Goal: Task Accomplishment & Management: Manage account settings

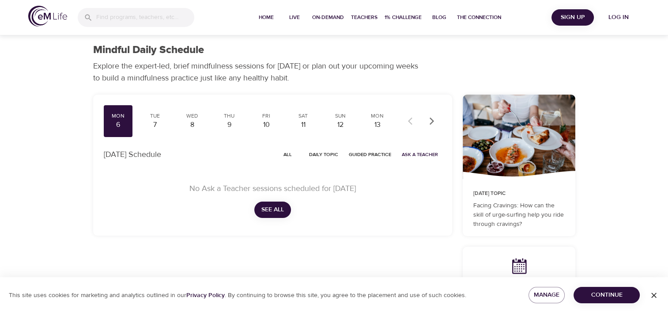
click at [111, 114] on div "Mon" at bounding box center [118, 116] width 22 height 8
click at [274, 18] on span "Home" at bounding box center [266, 17] width 21 height 9
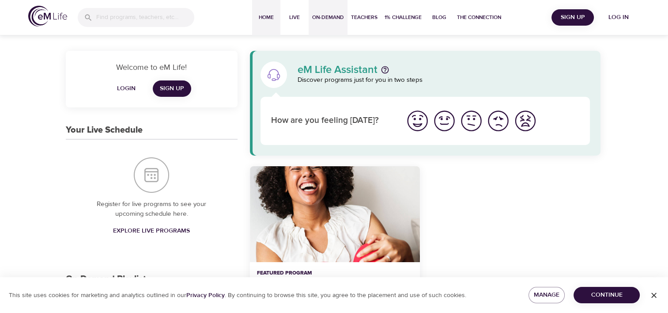
click at [320, 16] on span "On-Demand" at bounding box center [328, 17] width 32 height 9
select select "recent"
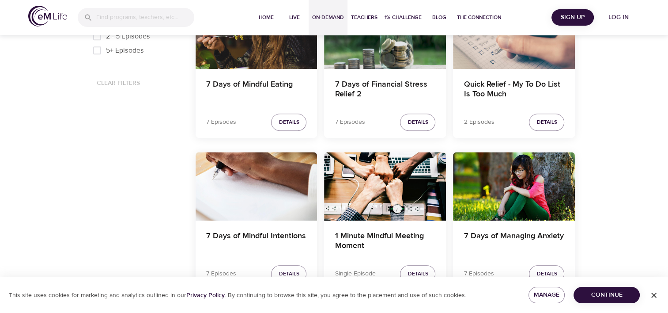
scroll to position [486, 0]
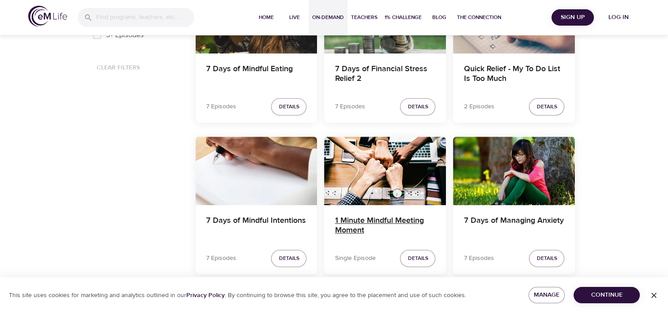
click at [373, 217] on h4 "1 Minute Mindful Meeting Moment" at bounding box center [385, 225] width 101 height 21
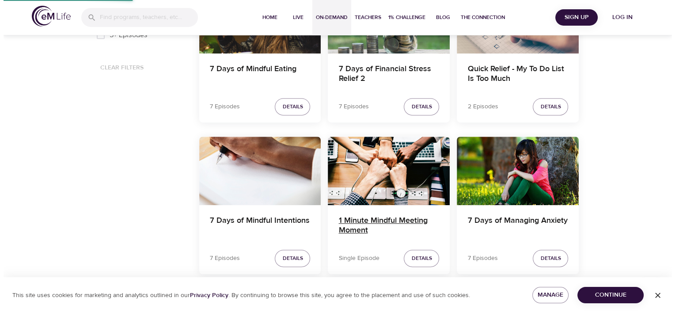
scroll to position [221, 0]
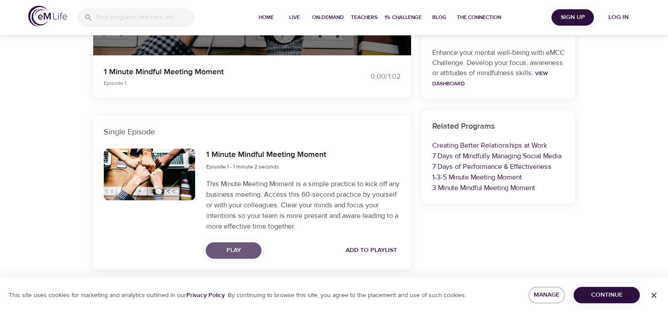
click at [219, 246] on span "Play" at bounding box center [233, 250] width 41 height 11
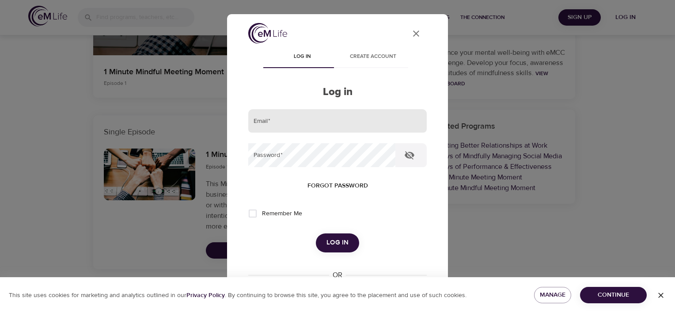
click at [273, 126] on input "email" at bounding box center [337, 121] width 178 height 24
type input "[EMAIL_ADDRESS][DOMAIN_NAME]"
click at [251, 214] on input "Remember Me" at bounding box center [252, 213] width 19 height 19
checkbox input "true"
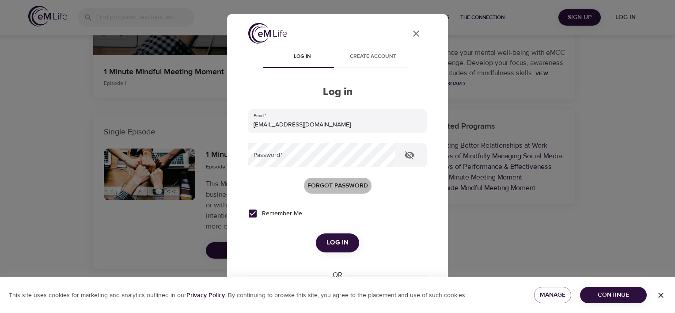
click at [343, 184] on span "Forgot password" at bounding box center [337, 185] width 60 height 11
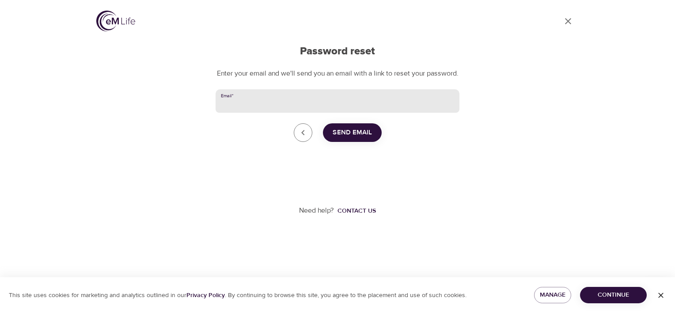
click at [306, 113] on input "Email   *" at bounding box center [337, 101] width 244 height 24
type input "[EMAIL_ADDRESS][DOMAIN_NAME]"
click at [360, 138] on span "Send Email" at bounding box center [351, 132] width 39 height 11
